Goal: Obtain resource: Obtain resource

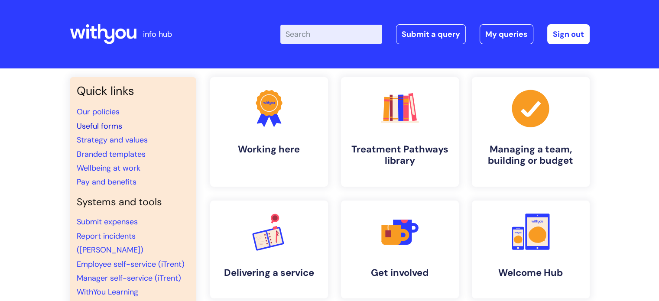
click at [116, 127] on link "Useful forms" at bounding box center [99, 126] width 45 height 10
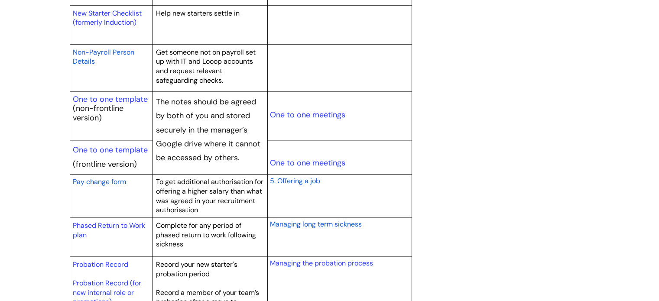
scroll to position [997, 0]
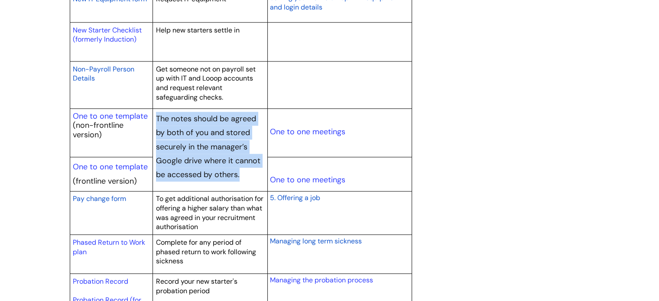
drag, startPoint x: 156, startPoint y: 114, endPoint x: 239, endPoint y: 177, distance: 104.3
click at [239, 177] on td "The notes should be agreed by both of you and stored securely in the manager’s …" at bounding box center [210, 150] width 115 height 83
copy td "The notes should be agreed by both of you and stored securely in the manager’s …"
click at [126, 165] on link "One to one template" at bounding box center [110, 167] width 75 height 10
